Goal: Information Seeking & Learning: Compare options

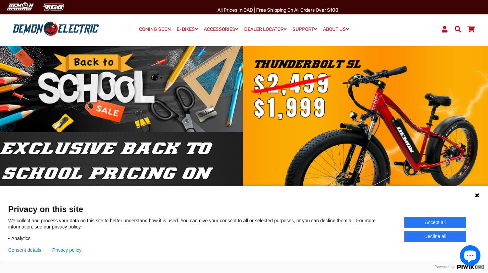
click at [477, 195] on icon at bounding box center [477, 195] width 4 height 4
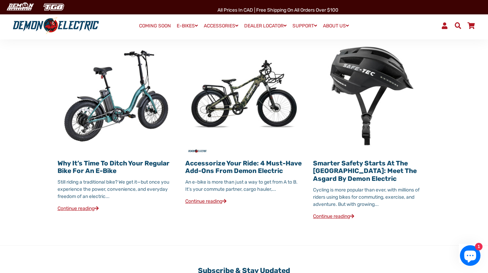
scroll to position [770, 0]
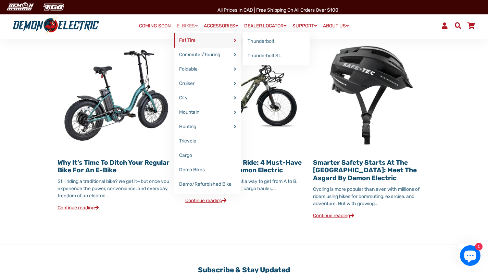
click at [186, 36] on link "Fat Tire" at bounding box center [207, 40] width 67 height 14
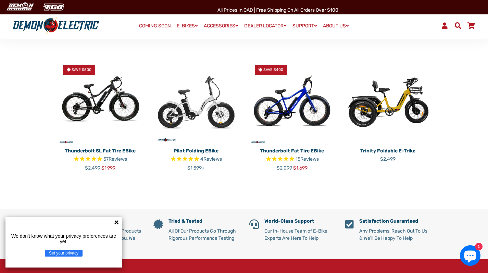
scroll to position [178, 0]
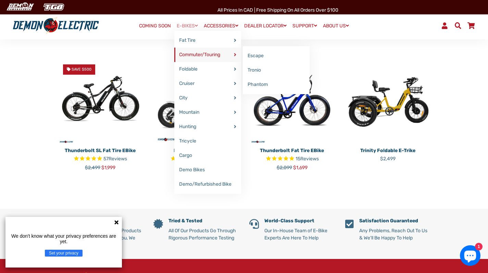
click at [193, 55] on link "Commuter/Touring" at bounding box center [207, 55] width 67 height 14
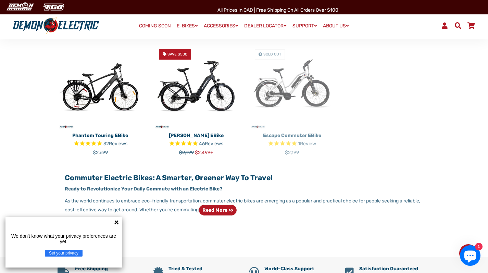
scroll to position [235, 0]
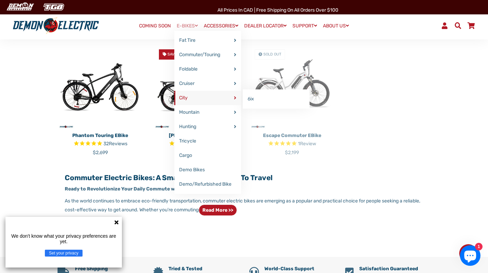
click at [193, 100] on link "City" at bounding box center [207, 98] width 67 height 14
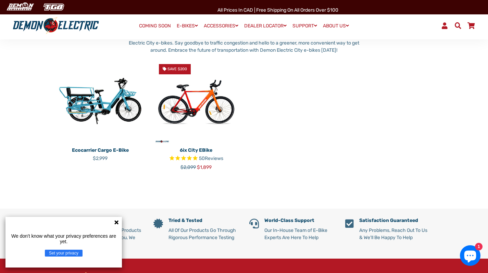
scroll to position [98, 0]
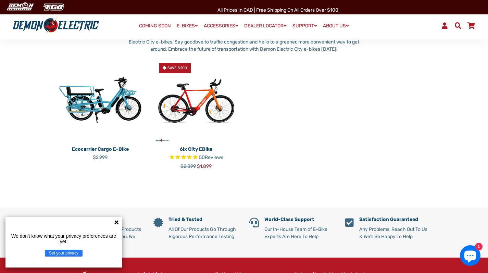
click at [131, 2] on div "All Prices in CAD | Free shipping on all orders over $100" at bounding box center [278, 7] width 421 height 14
